Goal: Navigation & Orientation: Find specific page/section

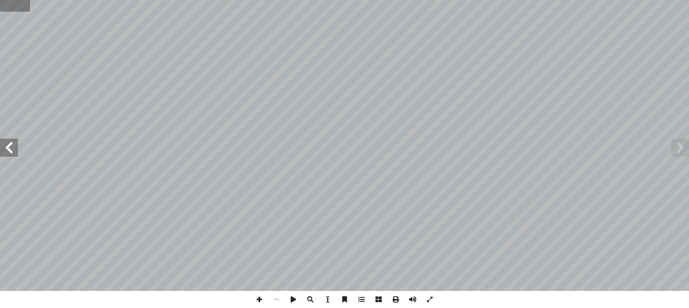
click at [7, 7] on input "text" at bounding box center [15, 6] width 30 height 12
type input "**"
click at [2, 151] on span at bounding box center [9, 148] width 18 height 18
click at [414, 300] on span at bounding box center [412, 299] width 17 height 17
click at [260, 300] on span at bounding box center [259, 299] width 17 height 17
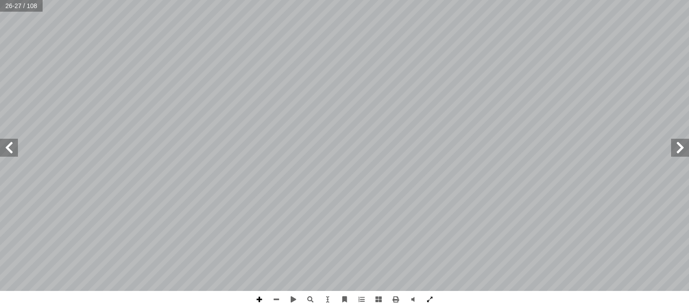
click at [258, 298] on span at bounding box center [259, 299] width 17 height 17
click at [4, 149] on span at bounding box center [9, 148] width 18 height 18
click at [278, 297] on span at bounding box center [276, 299] width 17 height 17
